Goal: Task Accomplishment & Management: Manage account settings

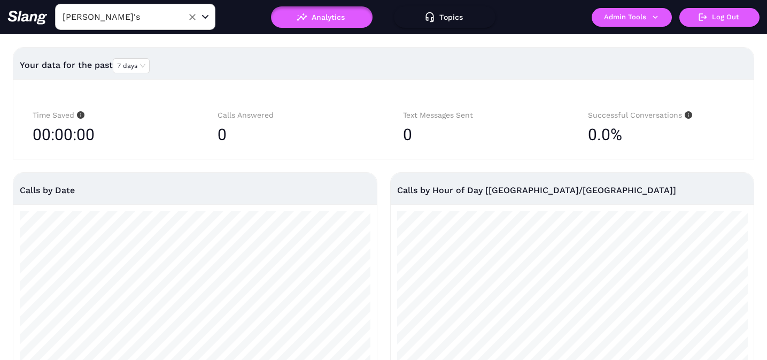
click at [141, 16] on input "Amelia Gene's" at bounding box center [119, 17] width 118 height 17
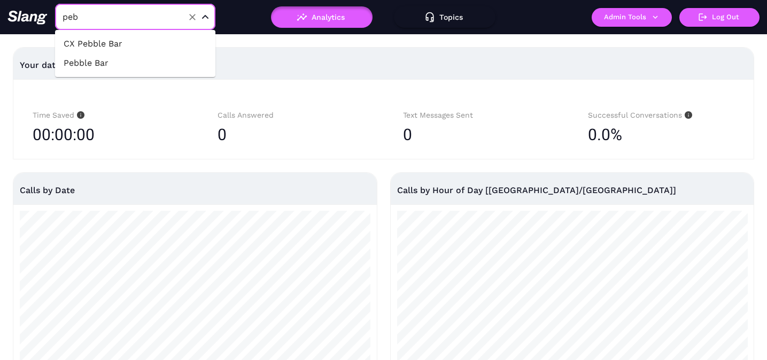
type input "pebb"
click at [159, 69] on li "Pebble Bar" at bounding box center [135, 62] width 160 height 19
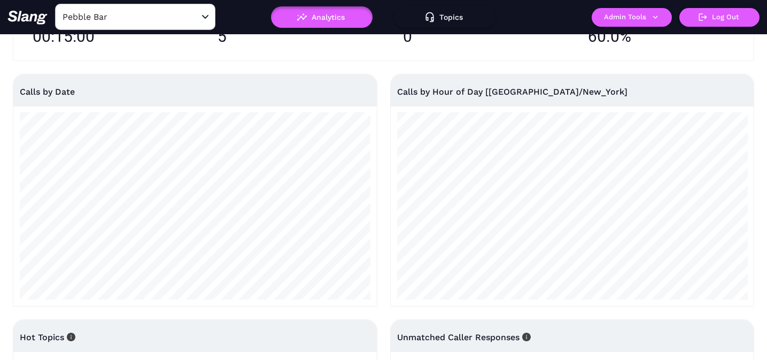
scroll to position [97, 0]
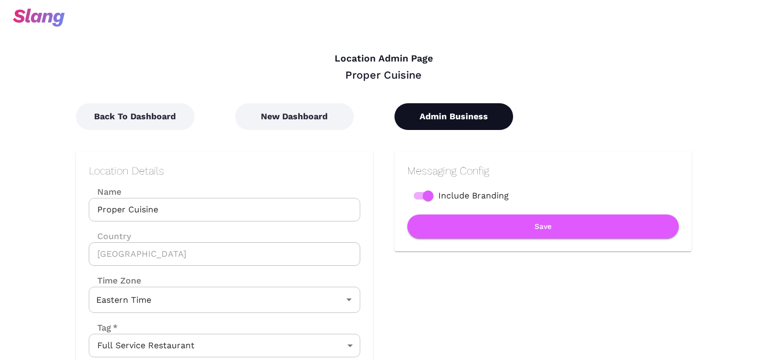
click at [464, 117] on button "Admin Business" at bounding box center [454, 116] width 119 height 27
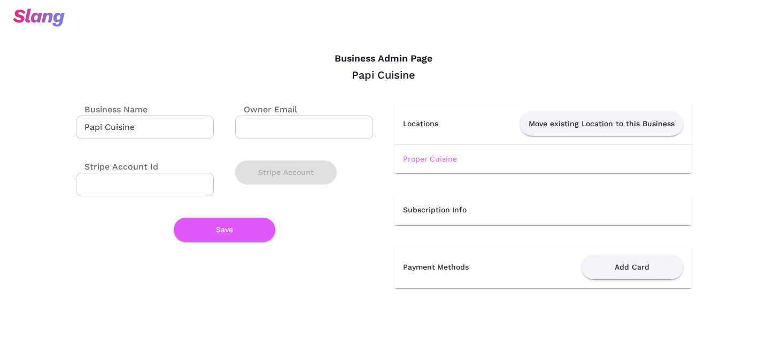
click at [103, 128] on input "Papi Cuisine" at bounding box center [145, 128] width 138 height 24
type input "Proper Cuisine"
click at [209, 225] on button "Save" at bounding box center [225, 230] width 102 height 24
click at [420, 158] on link "Proper Cuisine" at bounding box center [430, 159] width 54 height 9
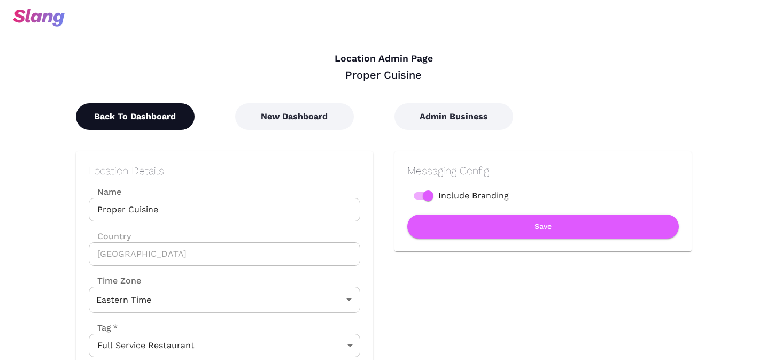
click at [122, 116] on button "Back To Dashboard" at bounding box center [135, 116] width 119 height 27
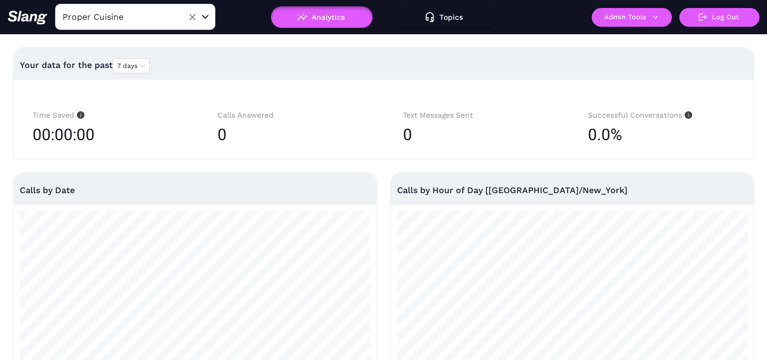
click at [136, 20] on input "Proper Cuisine" at bounding box center [119, 17] width 118 height 17
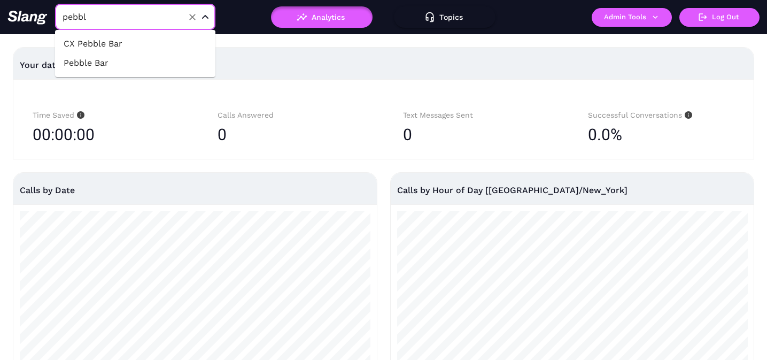
type input "pebble"
click at [149, 67] on li "Pebble Bar" at bounding box center [135, 62] width 160 height 19
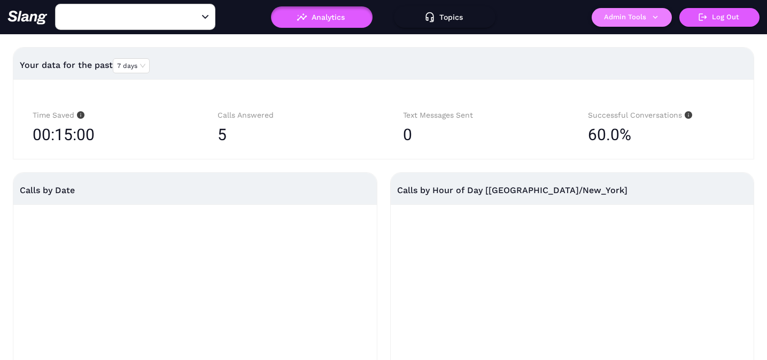
type input "Pebble Bar"
click at [443, 19] on button "Topics" at bounding box center [445, 16] width 102 height 21
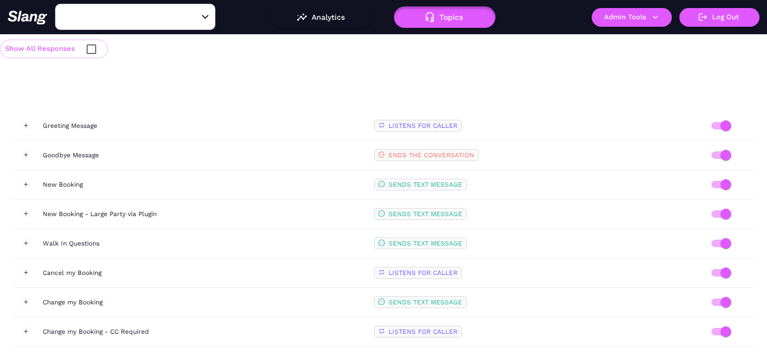
type input "Pebble Bar"
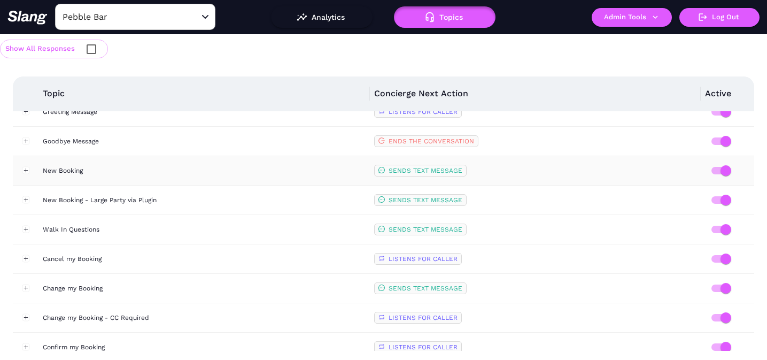
scroll to position [97, 0]
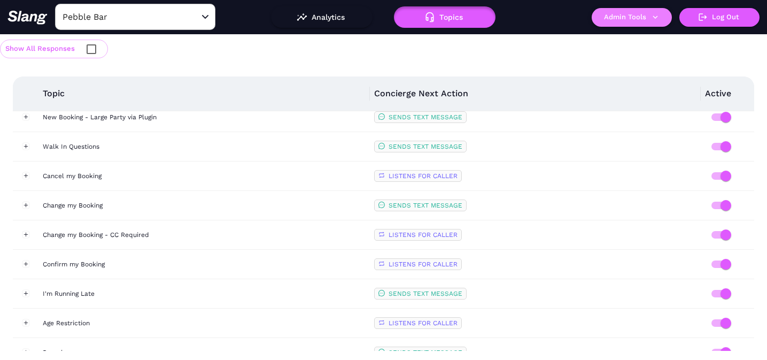
click at [613, 17] on button "Admin Tools" at bounding box center [632, 17] width 80 height 19
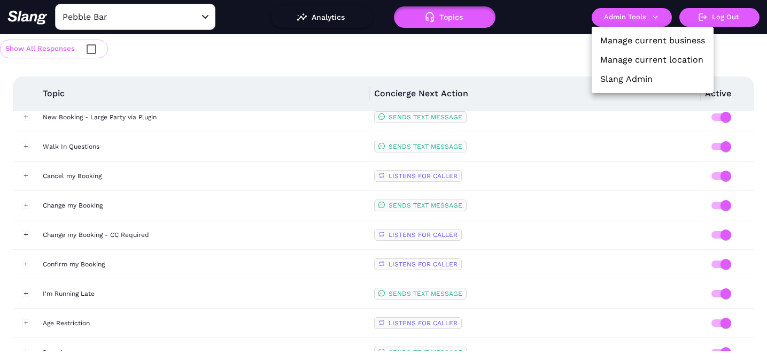
click at [617, 55] on link "Manage current location" at bounding box center [652, 59] width 103 height 13
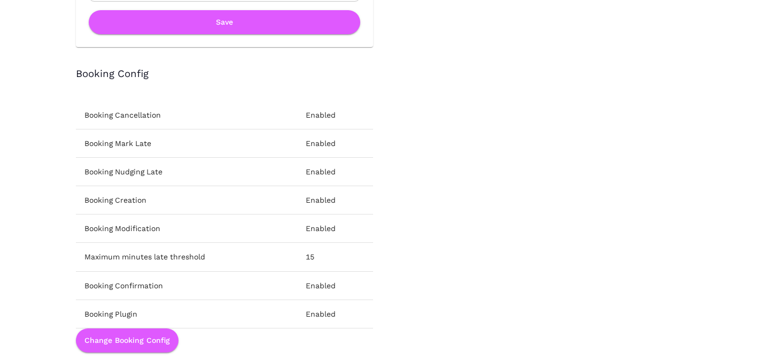
scroll to position [1334, 0]
